Goal: Navigation & Orientation: Find specific page/section

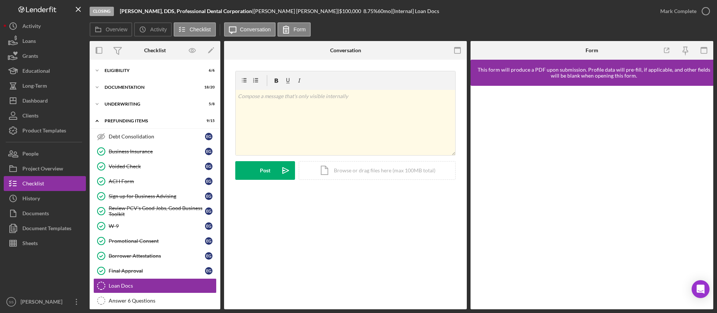
scroll to position [12, 0]
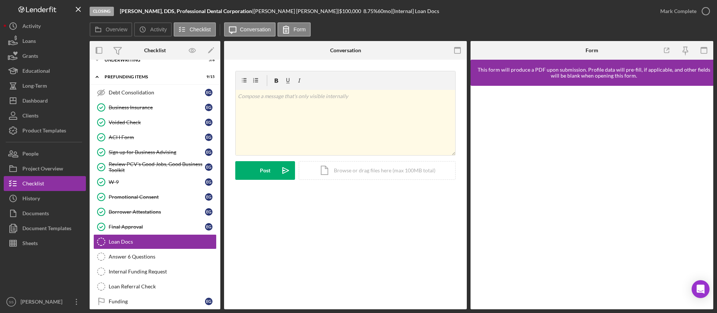
scroll to position [50, 0]
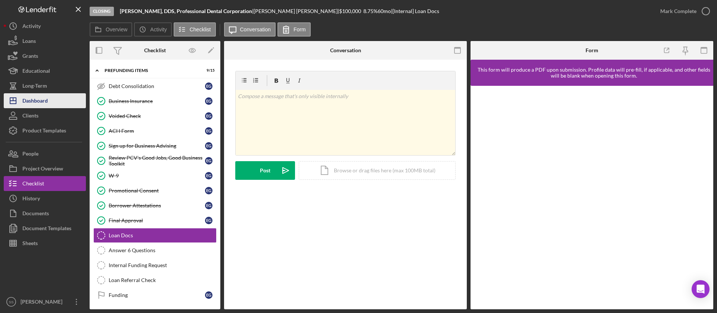
click at [29, 102] on div "Dashboard" at bounding box center [34, 101] width 25 height 17
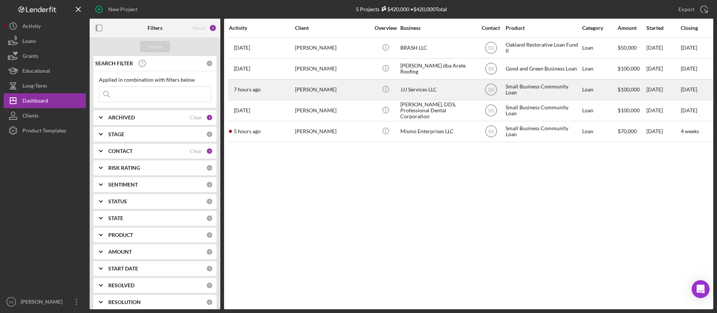
click at [273, 87] on div "7 hours ago [PERSON_NAME]" at bounding box center [261, 90] width 65 height 20
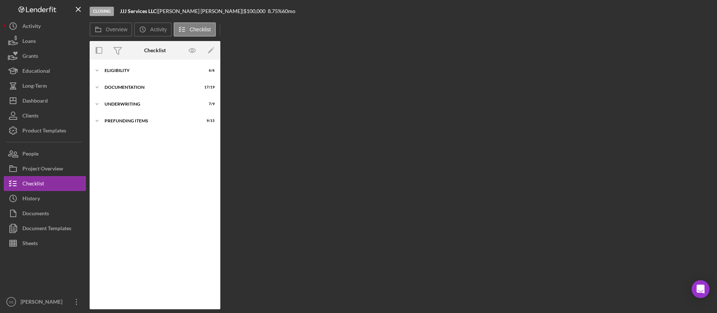
scroll to position [12, 0]
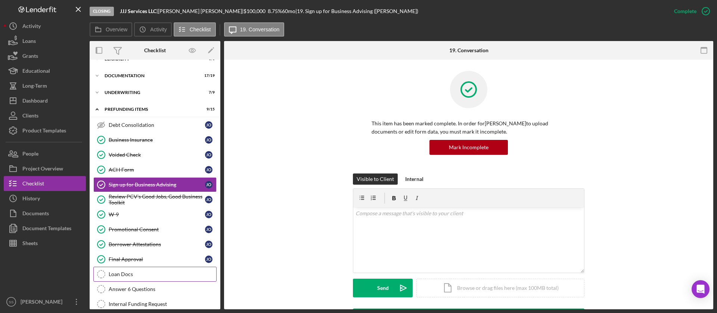
click at [137, 271] on div "Loan Docs" at bounding box center [163, 274] width 108 height 6
